Goal: Information Seeking & Learning: Learn about a topic

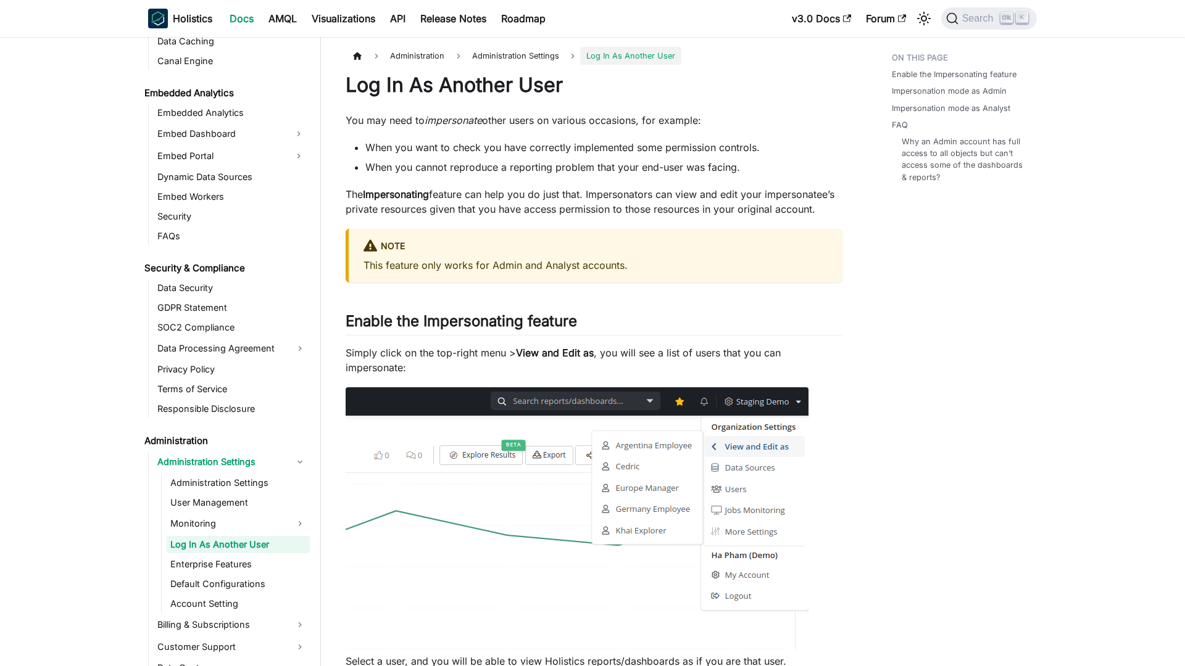
scroll to position [1273, 0]
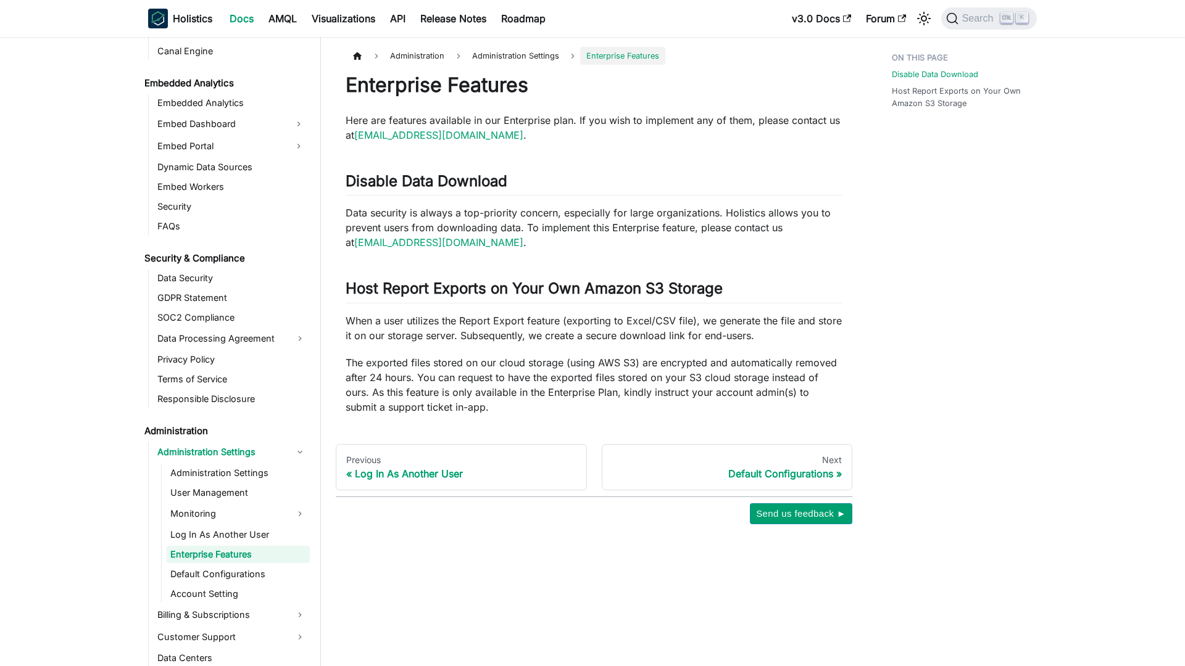
scroll to position [1293, 0]
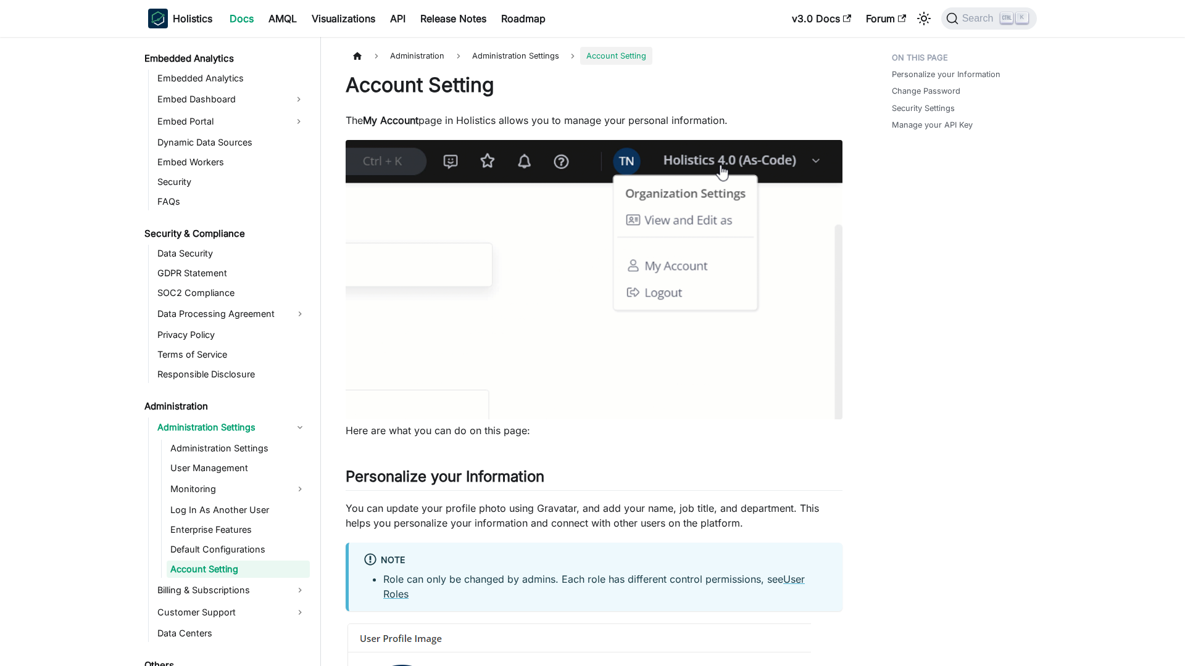
scroll to position [1333, 0]
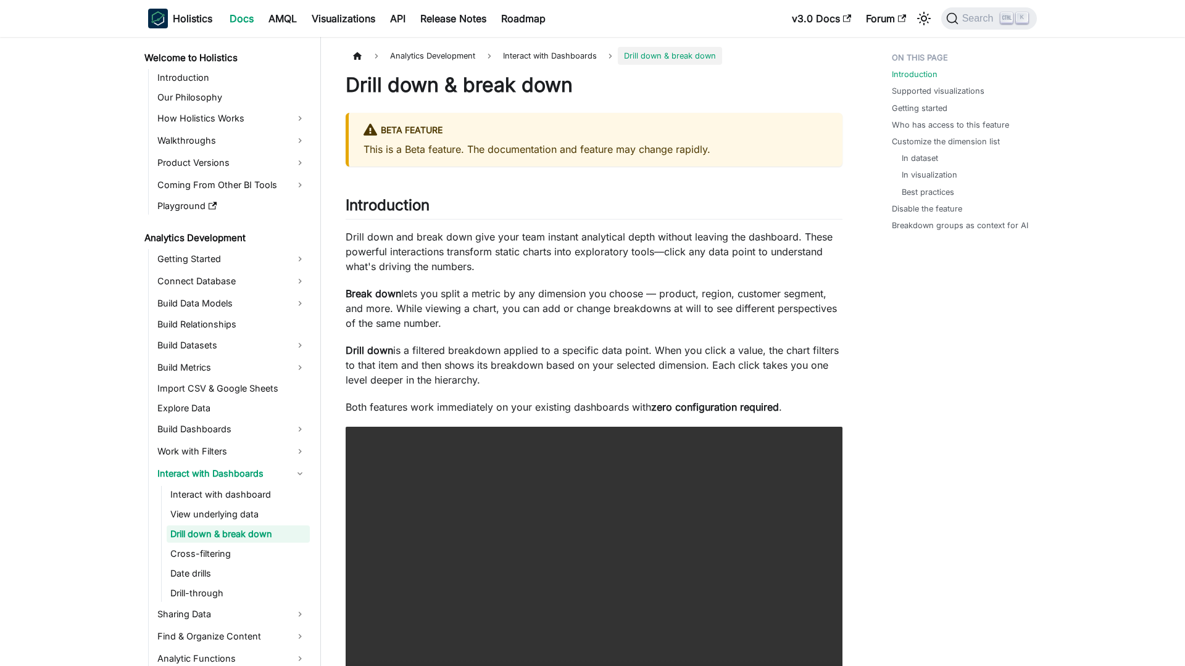
scroll to position [2, 0]
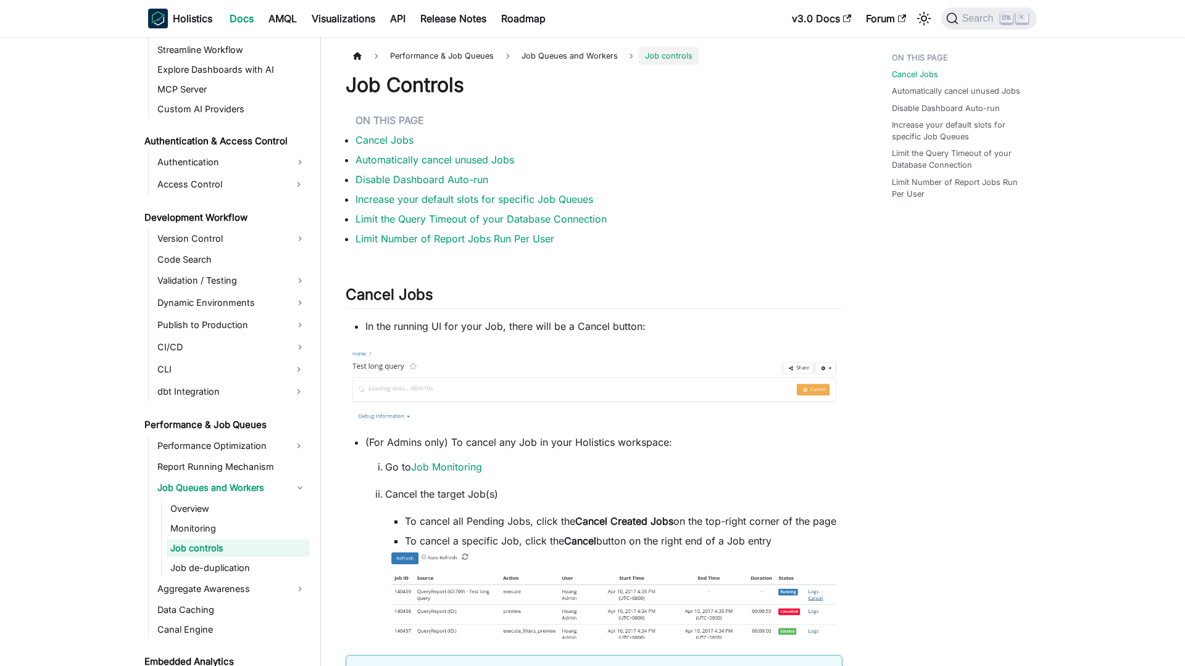
scroll to position [787, 0]
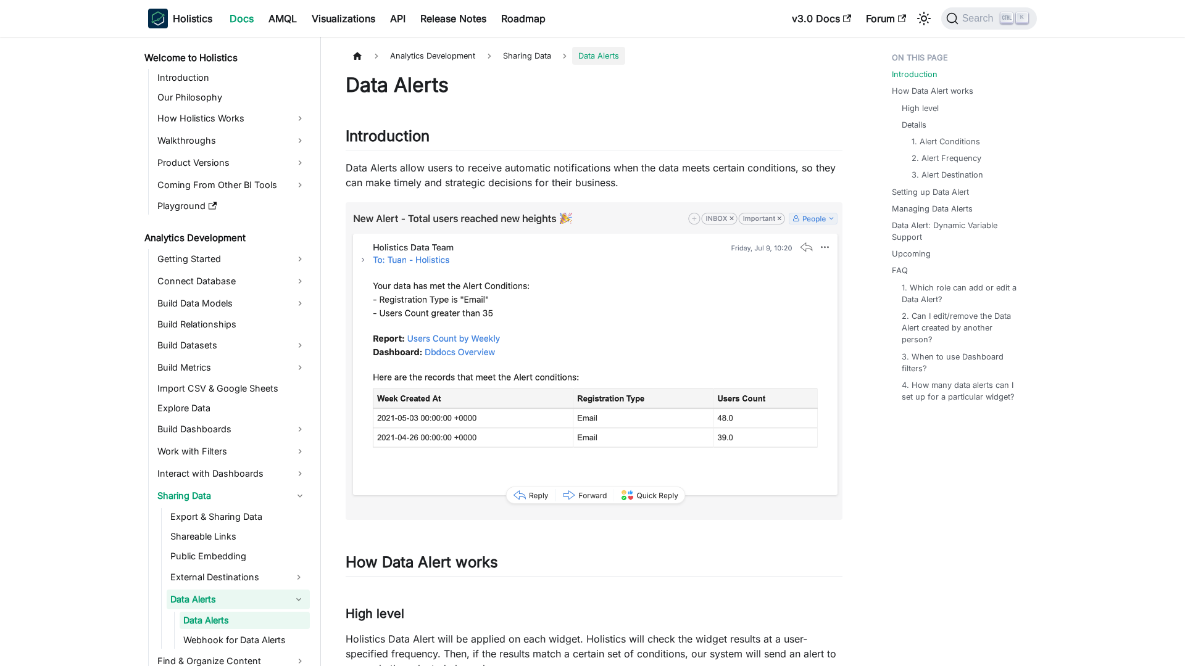
scroll to position [89, 0]
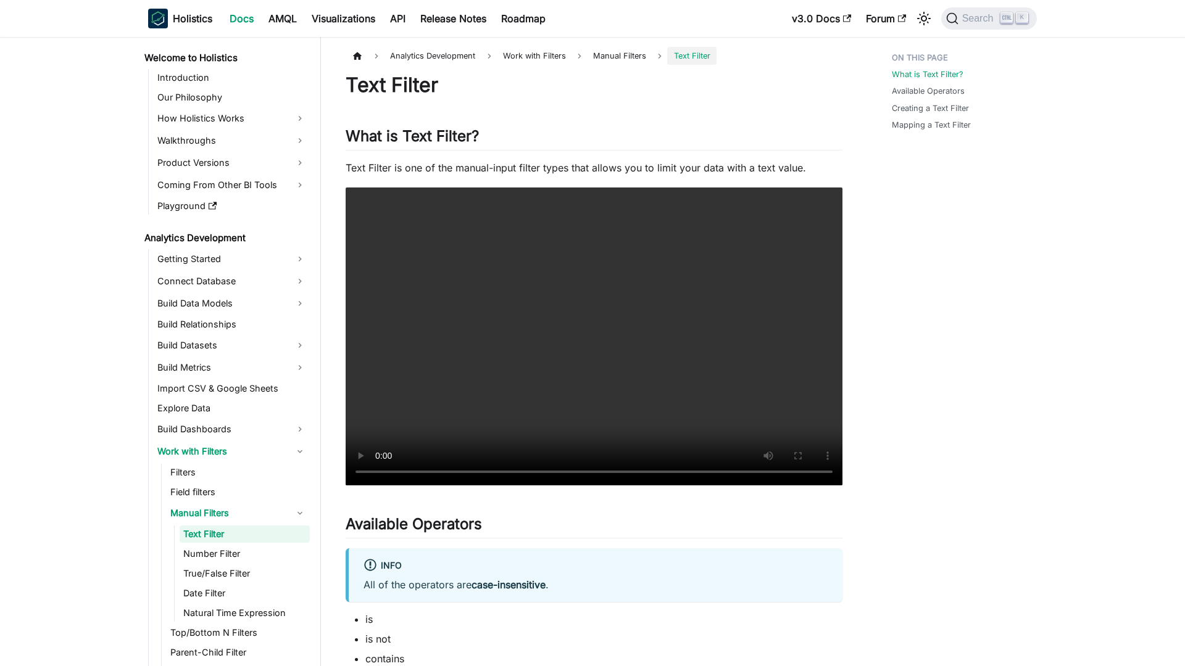
scroll to position [2, 0]
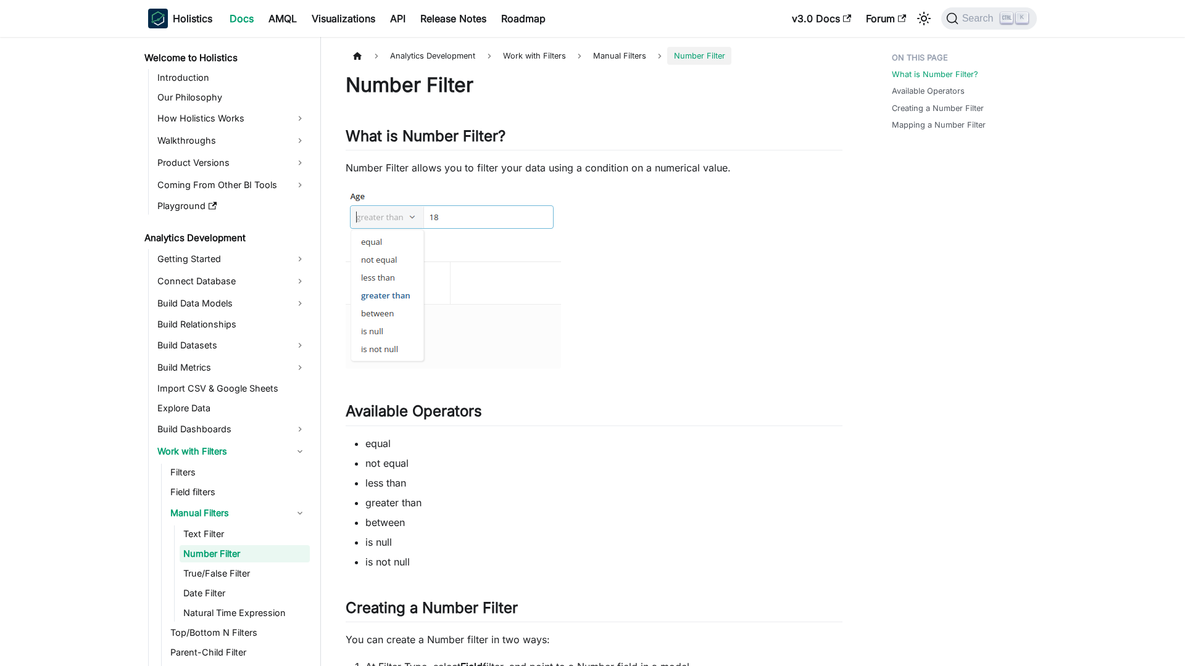
scroll to position [22, 0]
